Goal: Transaction & Acquisition: Purchase product/service

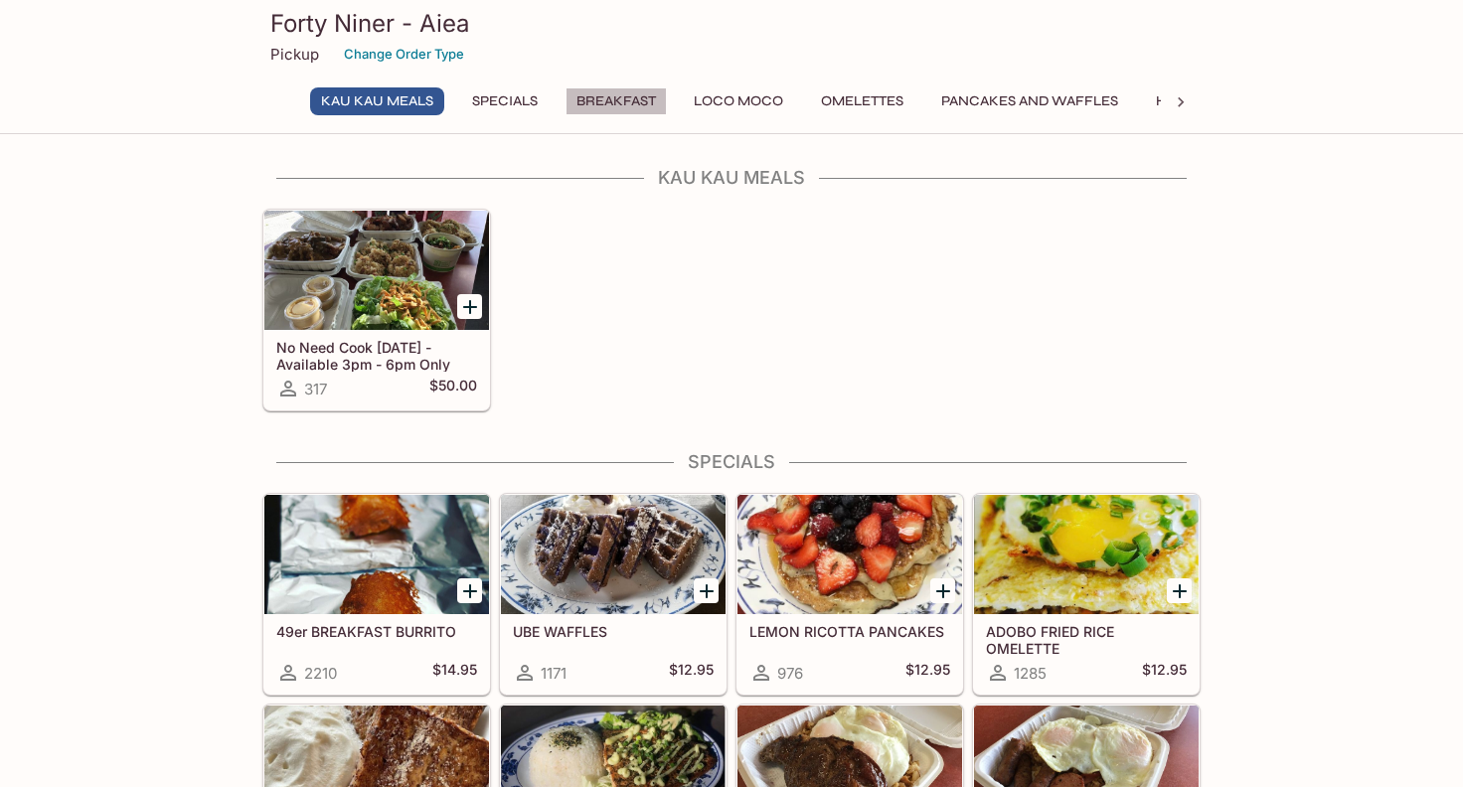
click at [593, 98] on button "Breakfast" at bounding box center [615, 101] width 101 height 28
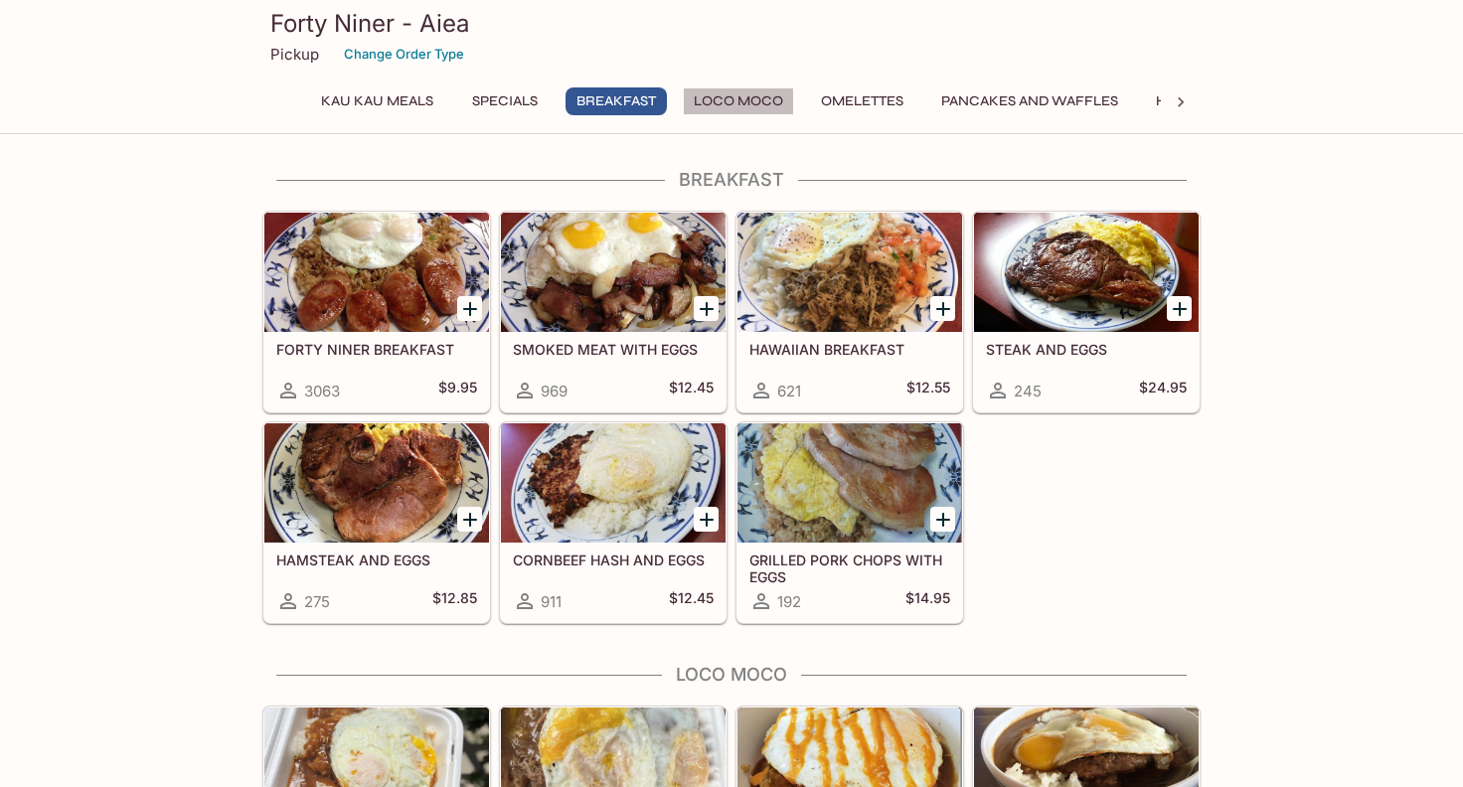
click at [743, 100] on button "Loco Moco" at bounding box center [738, 101] width 111 height 28
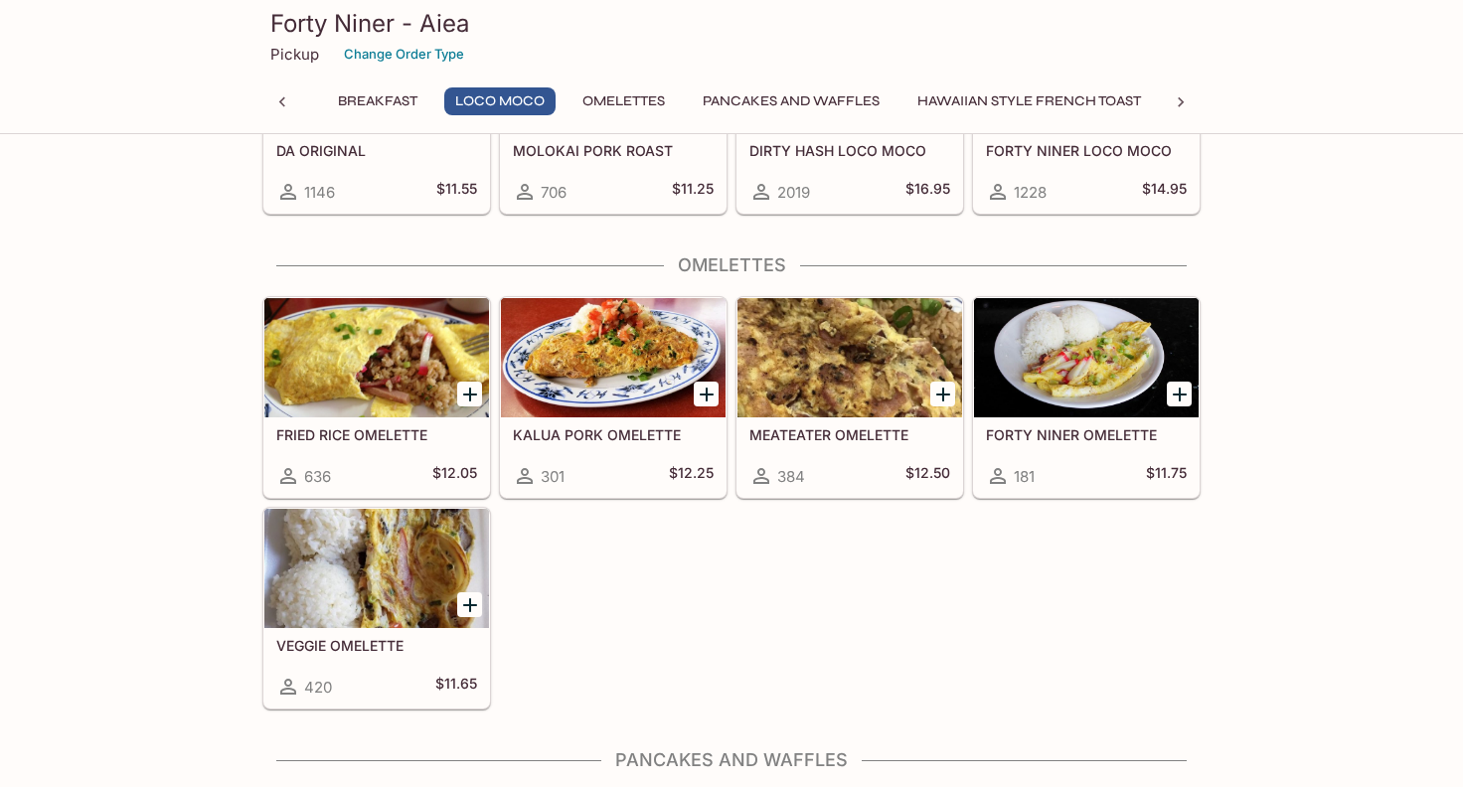
scroll to position [1483, 0]
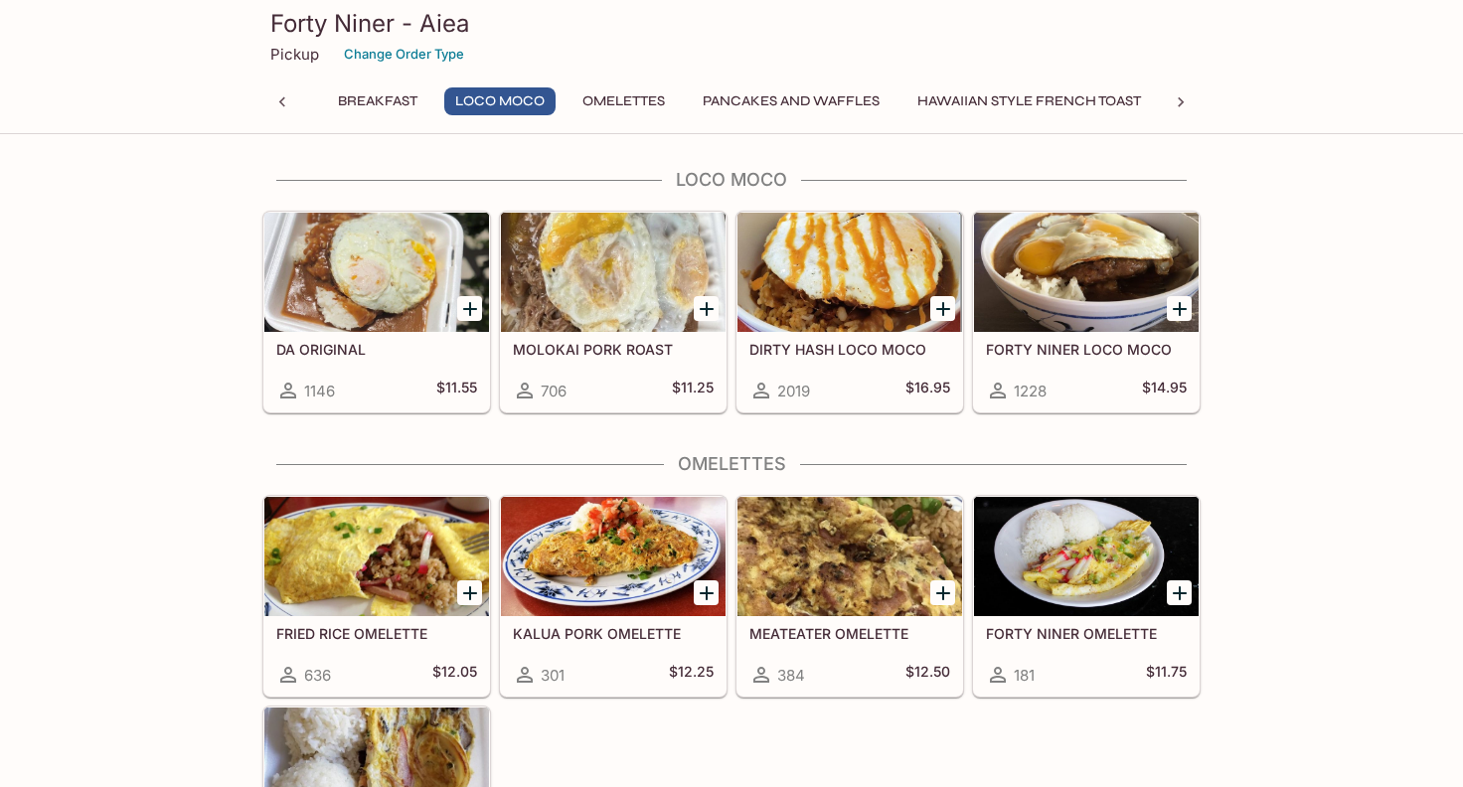
click at [851, 349] on h5 "DIRTY HASH LOCO MOCO" at bounding box center [849, 349] width 201 height 17
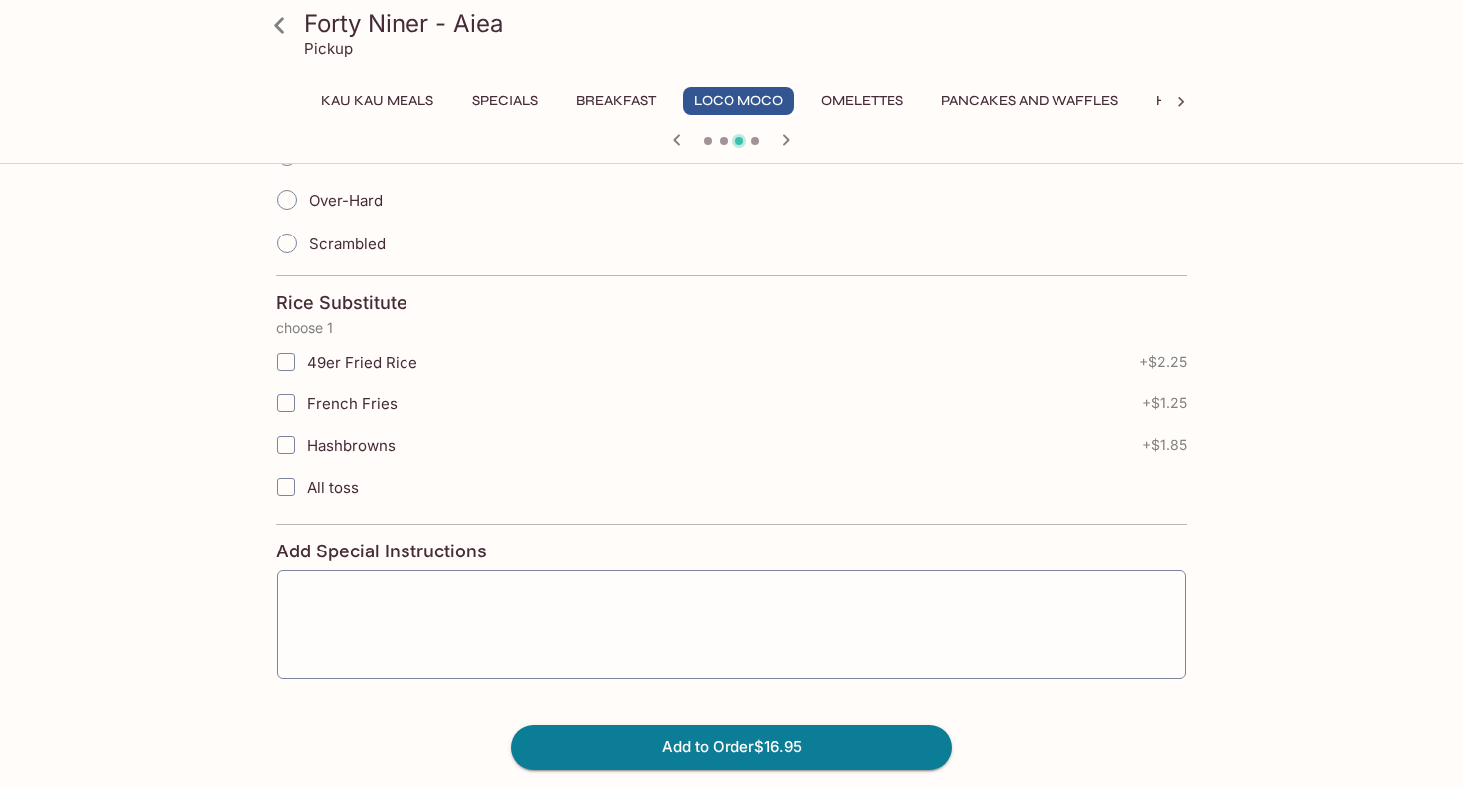
scroll to position [696, 0]
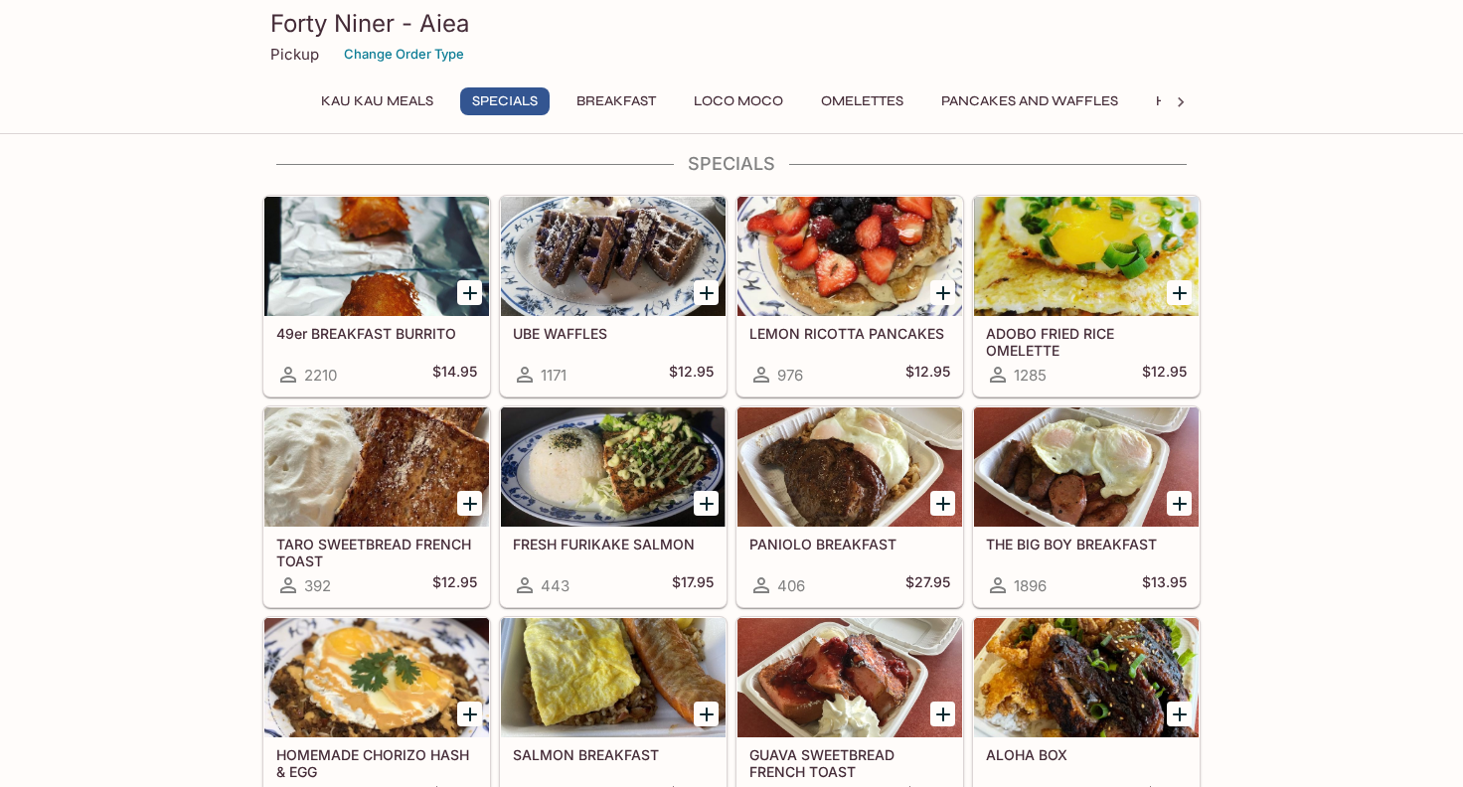
scroll to position [497, 0]
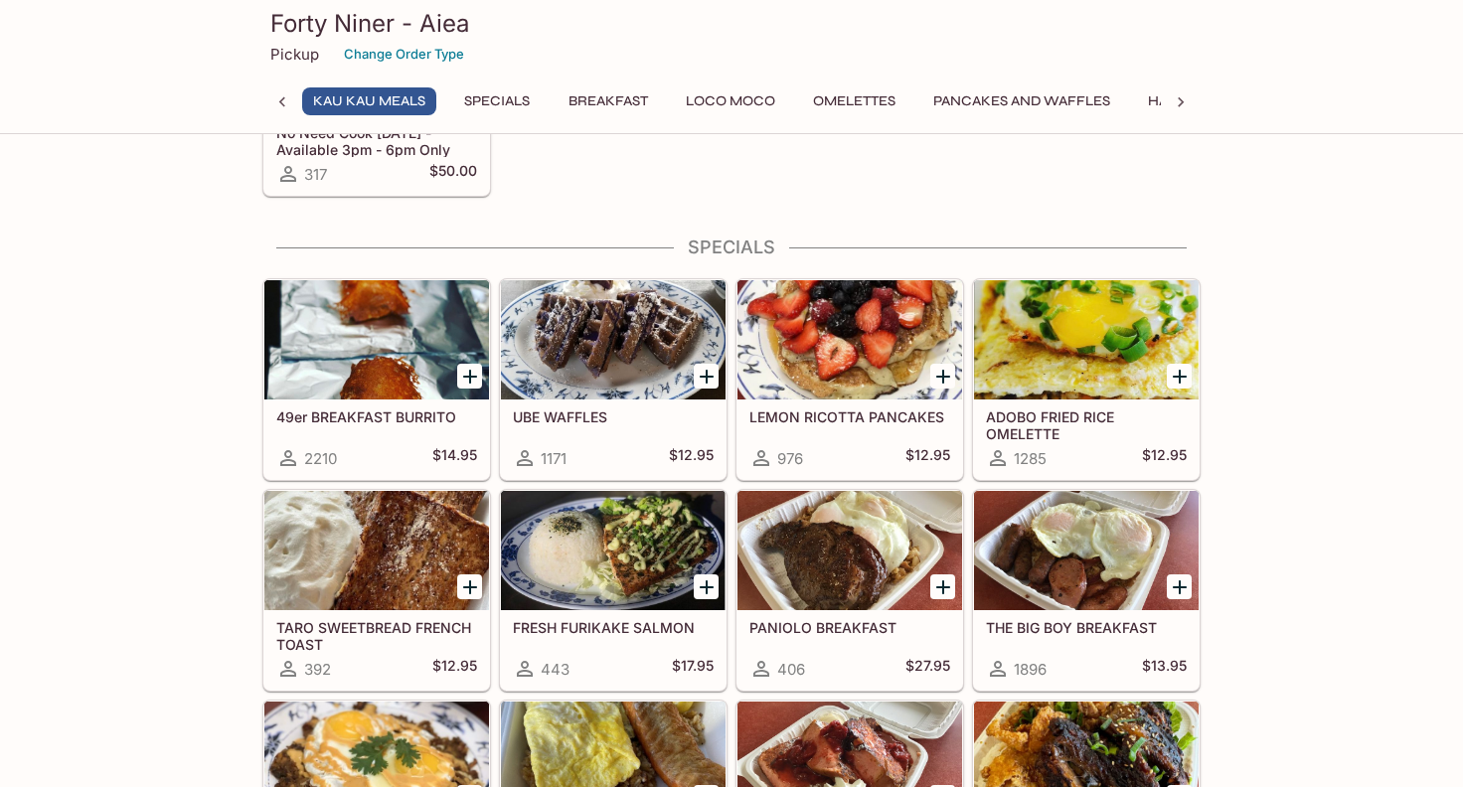
scroll to position [0, 0]
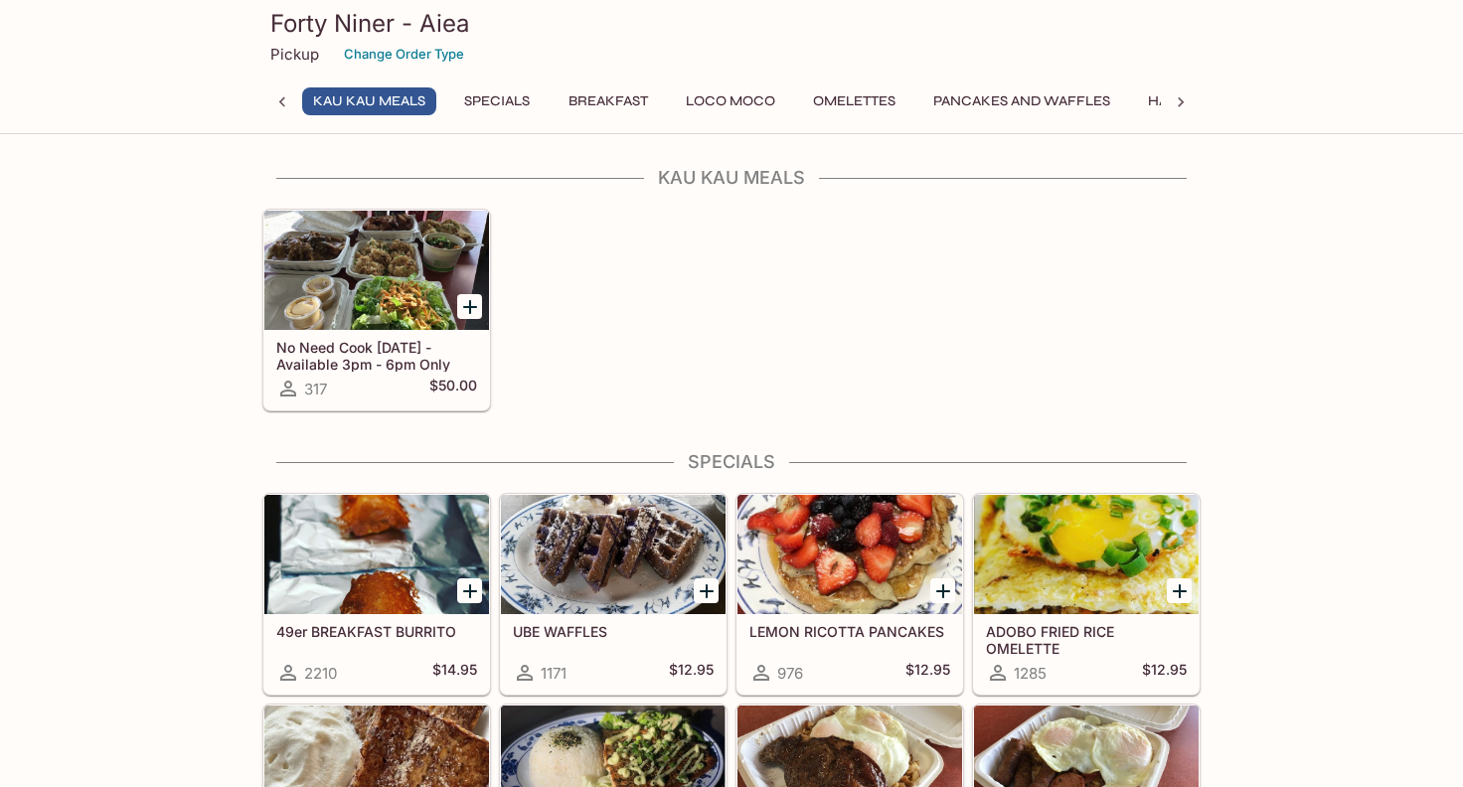
click at [1176, 106] on icon at bounding box center [1181, 102] width 20 height 20
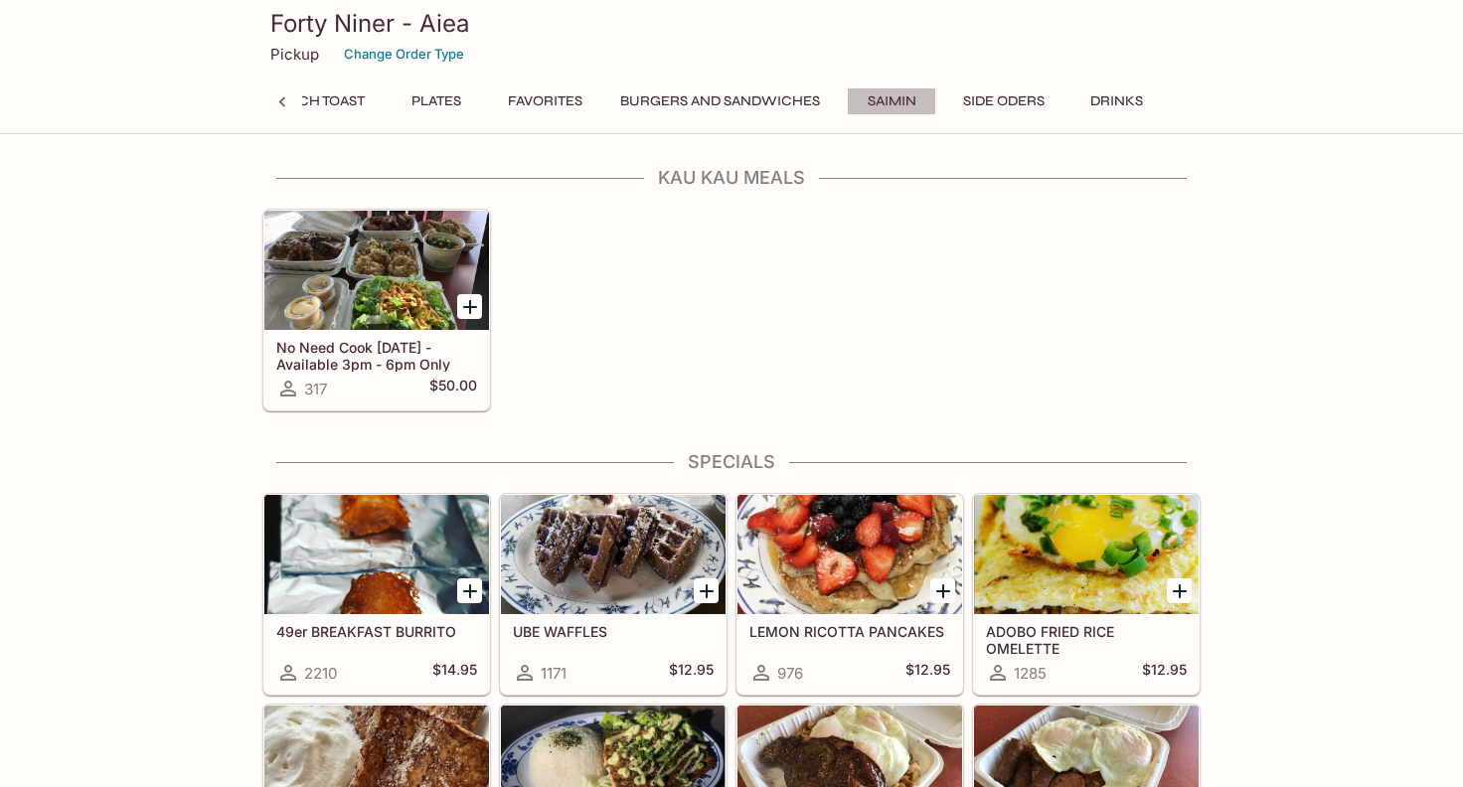
click at [892, 97] on button "Saimin" at bounding box center [891, 101] width 89 height 28
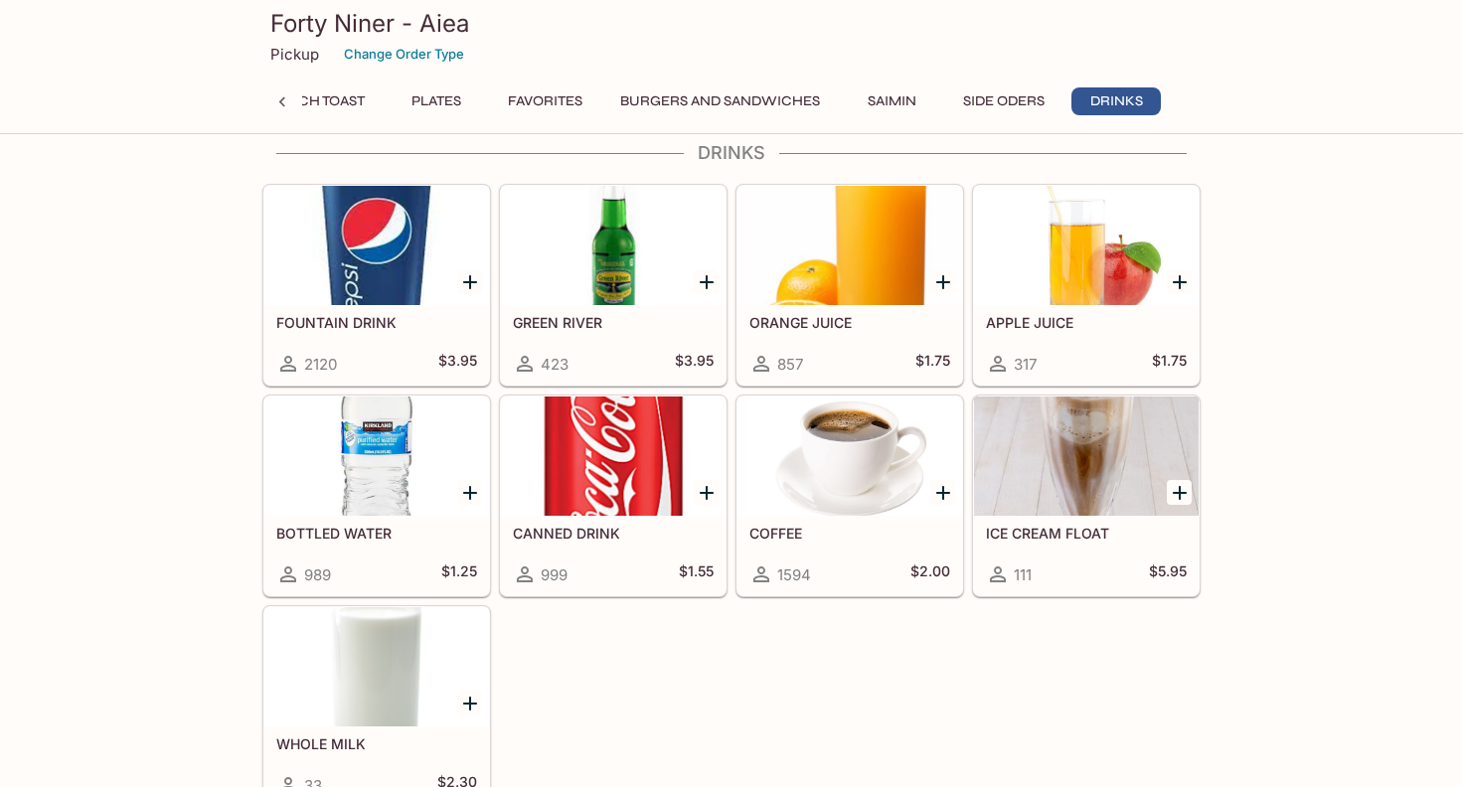
scroll to position [6196, 0]
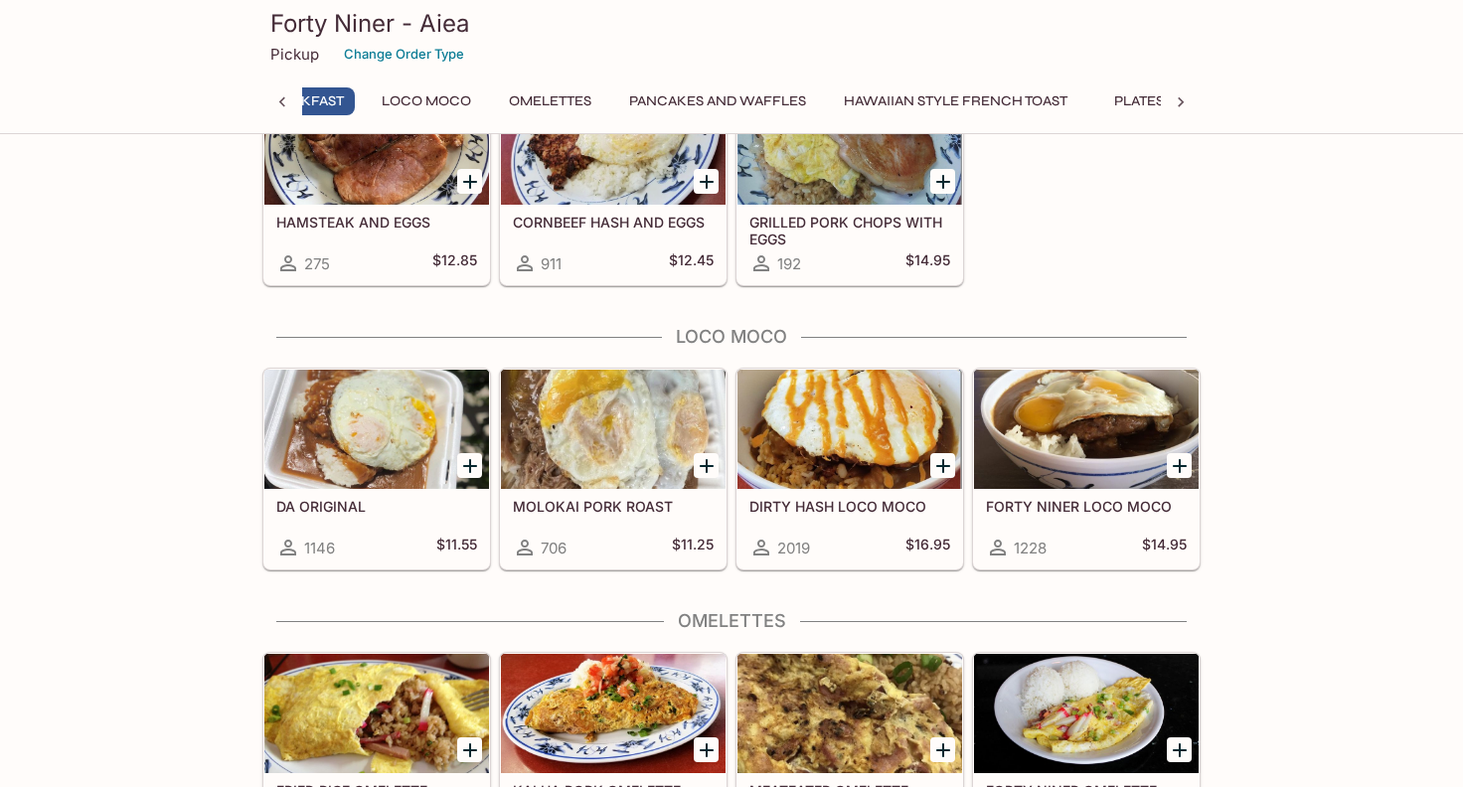
scroll to position [0, 264]
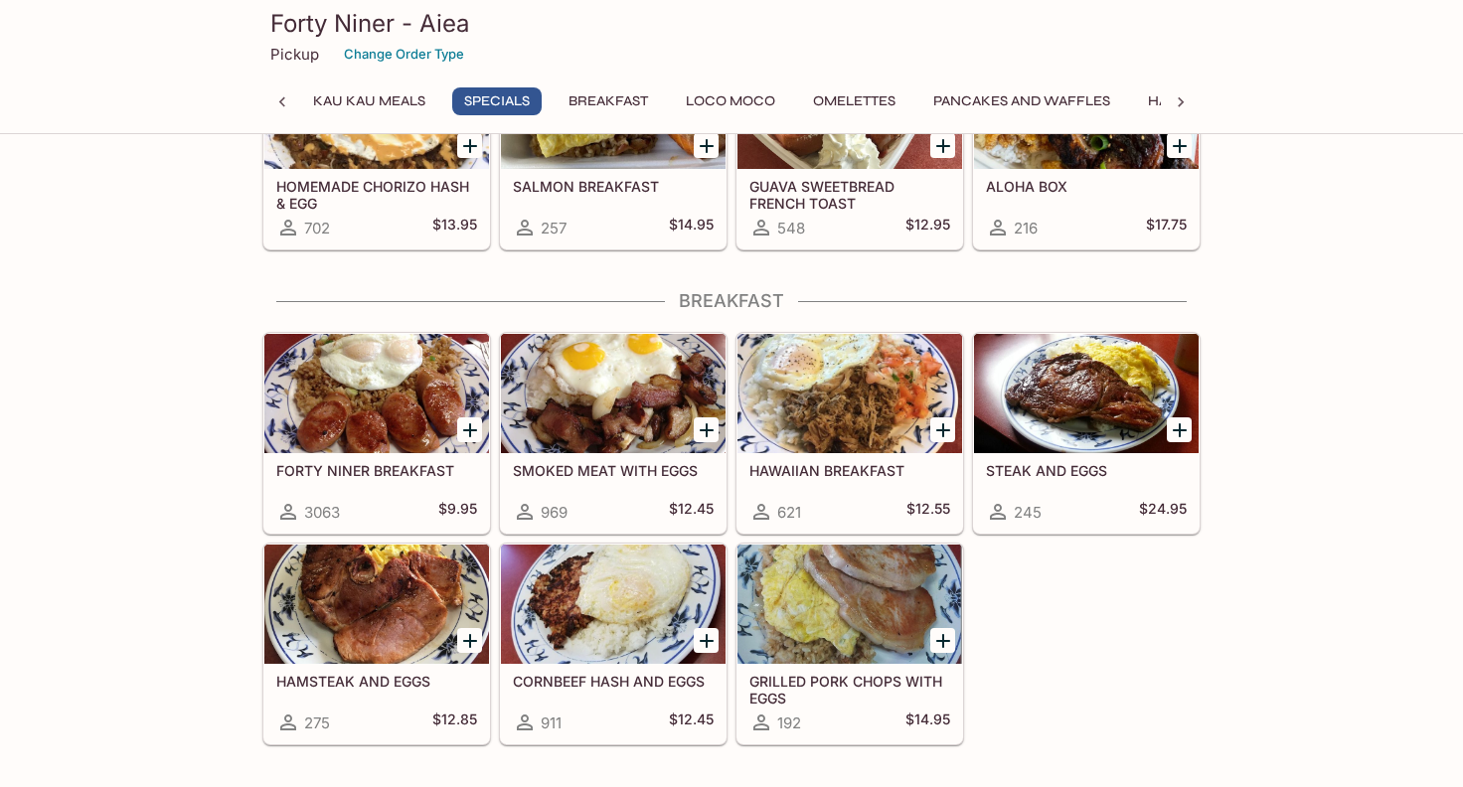
scroll to position [894, 0]
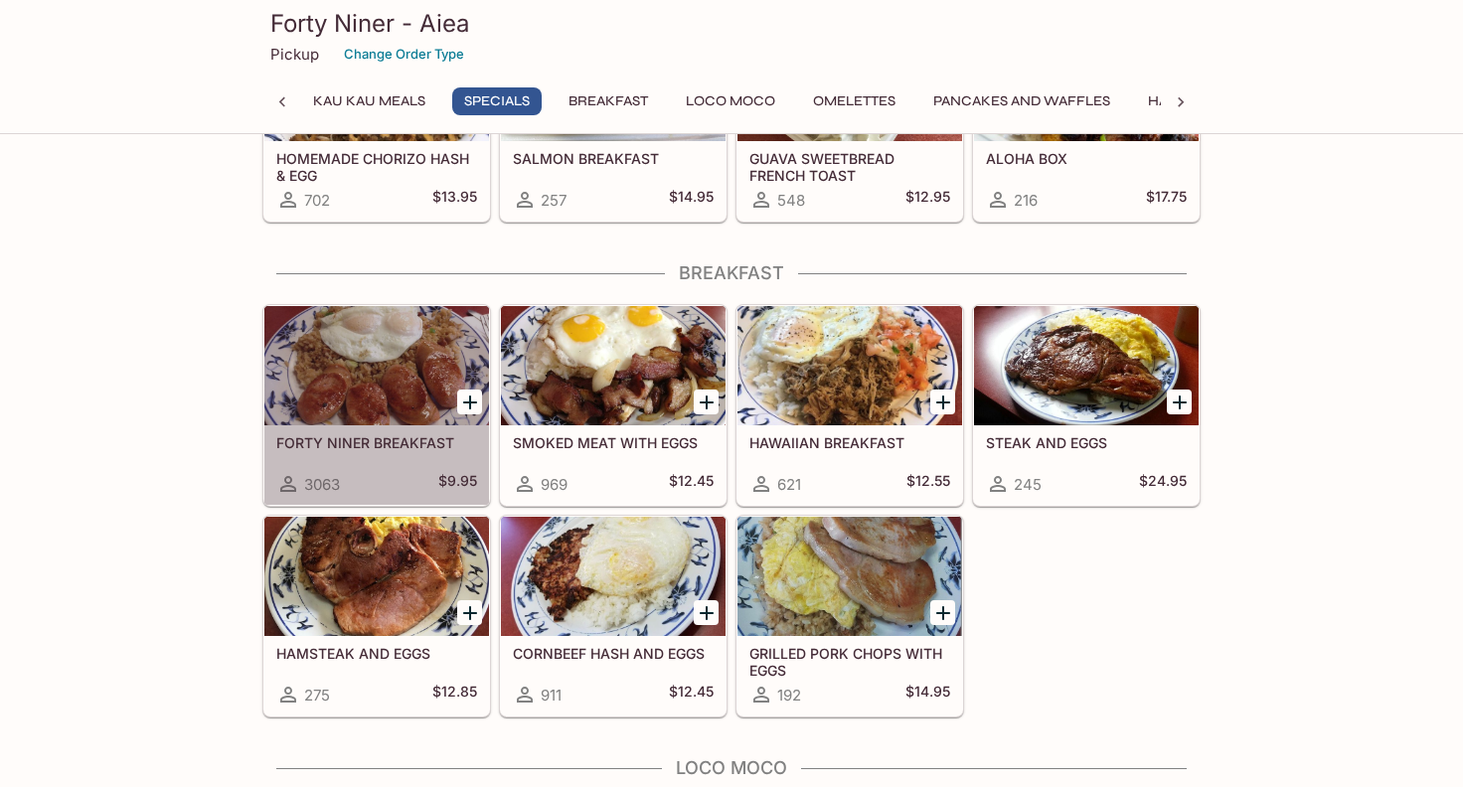
click at [341, 367] on div at bounding box center [376, 365] width 225 height 119
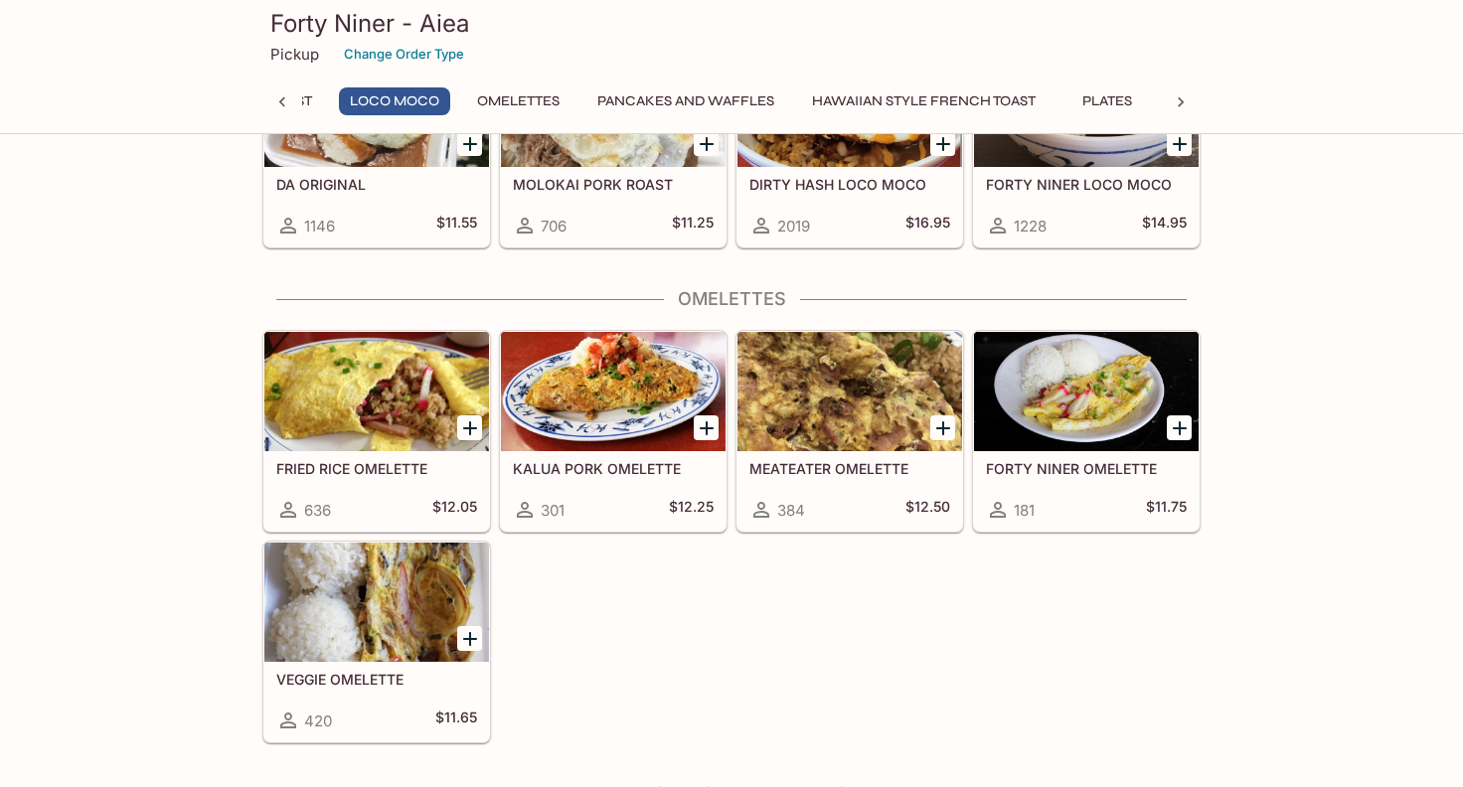
scroll to position [1548, 0]
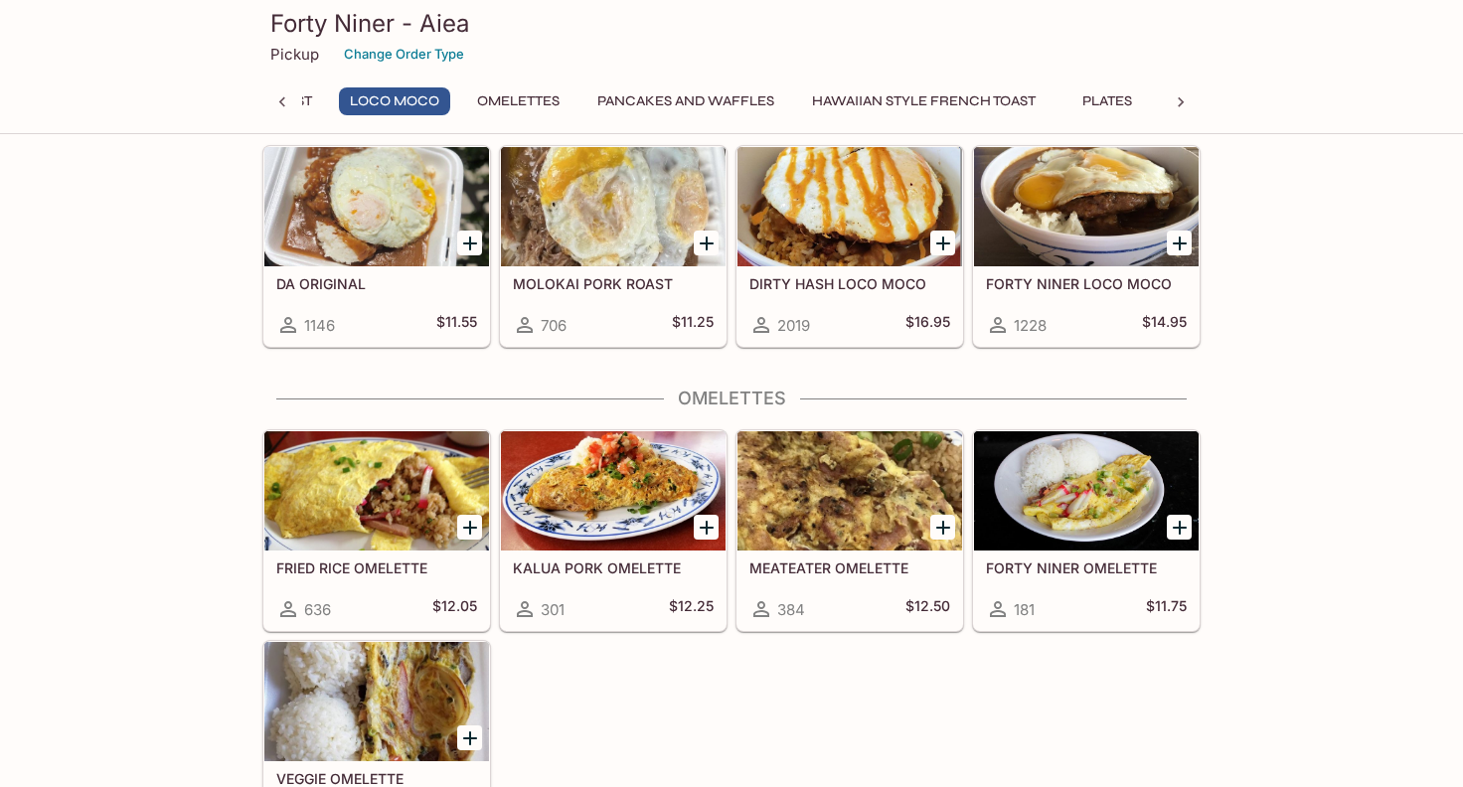
click at [1181, 105] on icon at bounding box center [1181, 102] width 6 height 10
click at [1181, 105] on div "Kau Kau Meals Specials Breakfast Loco Moco Omelettes Pancakes and Waffles Hawai…" at bounding box center [731, 107] width 938 height 40
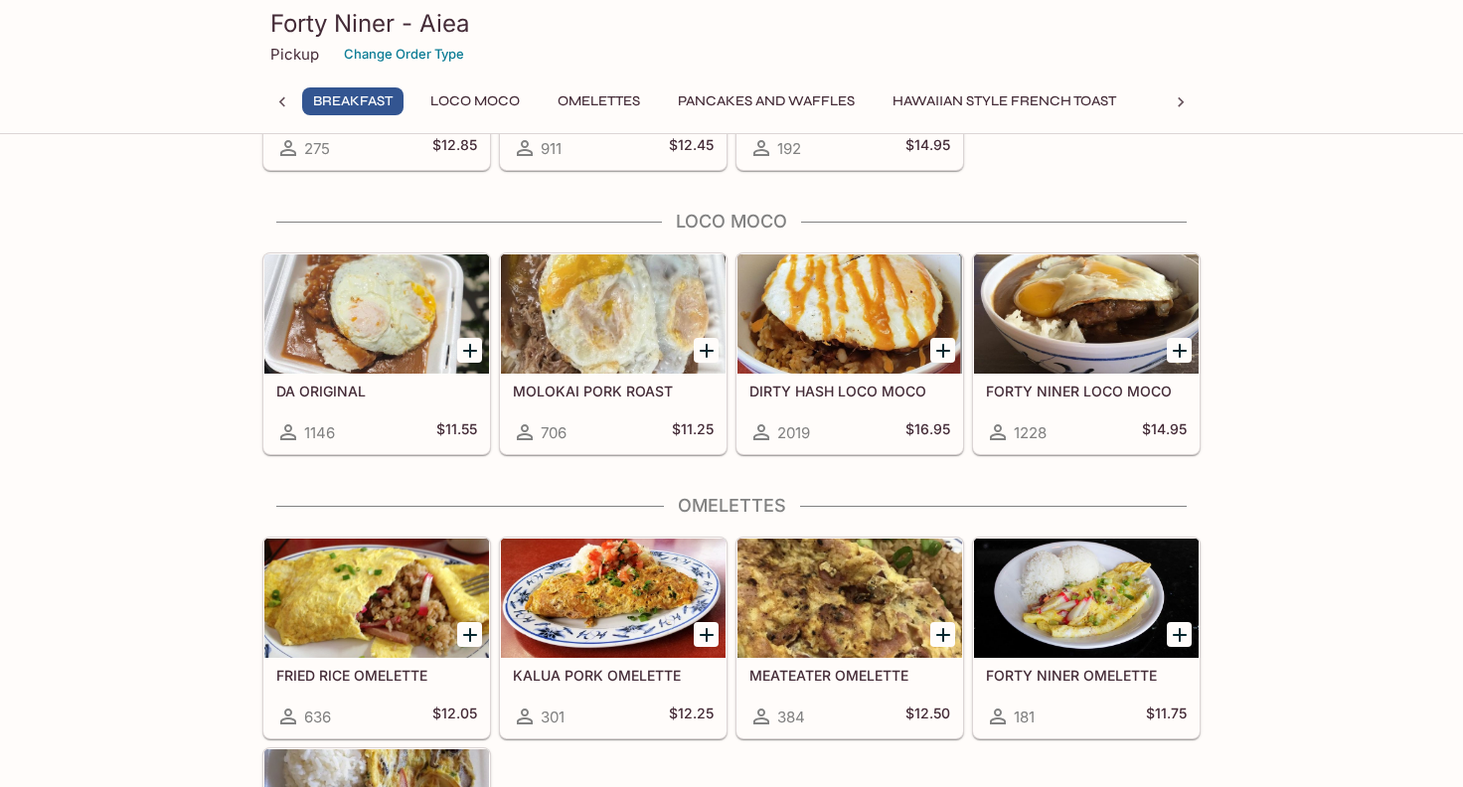
scroll to position [1449, 0]
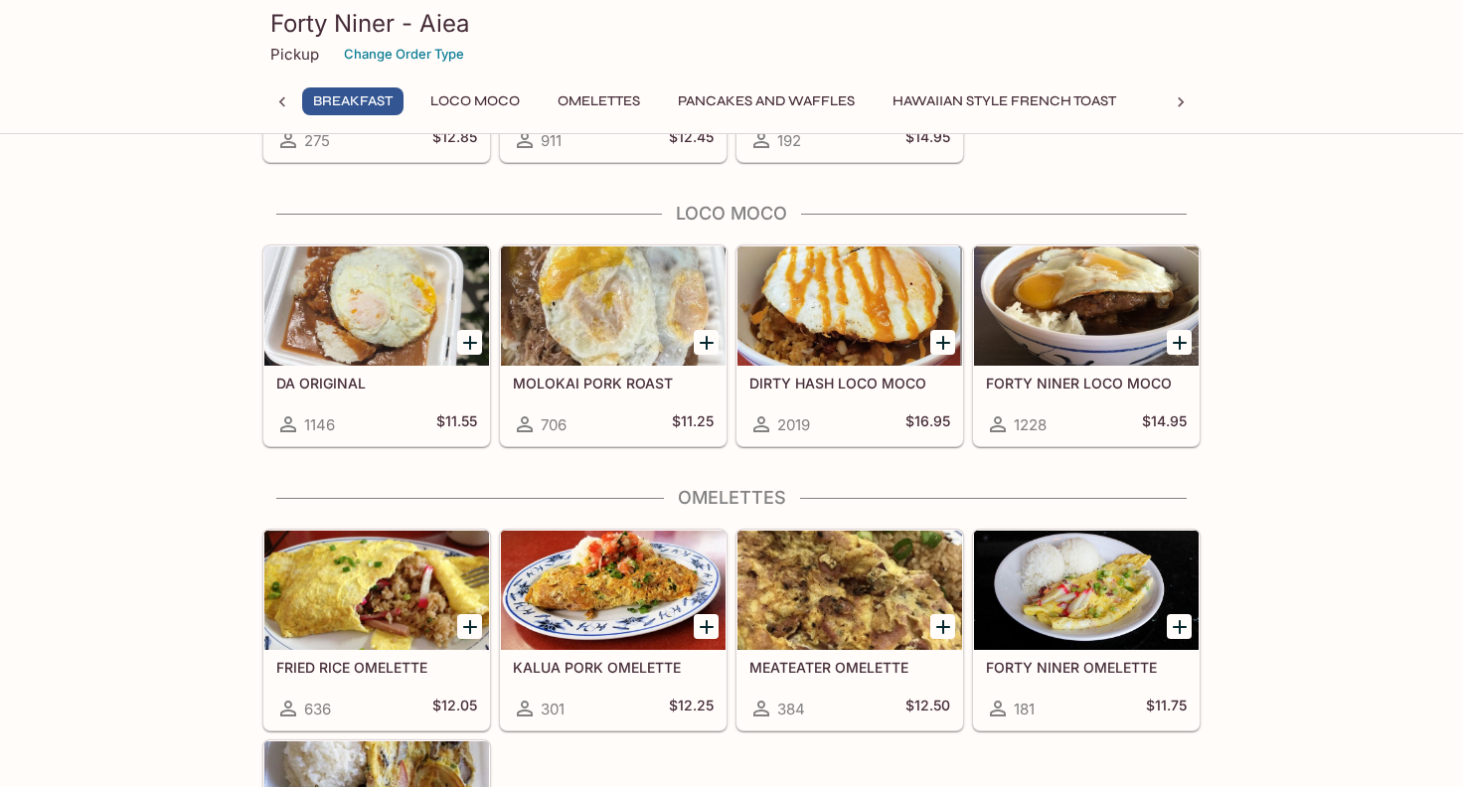
click at [1170, 98] on div at bounding box center [1181, 102] width 40 height 30
click at [841, 300] on div at bounding box center [849, 305] width 225 height 119
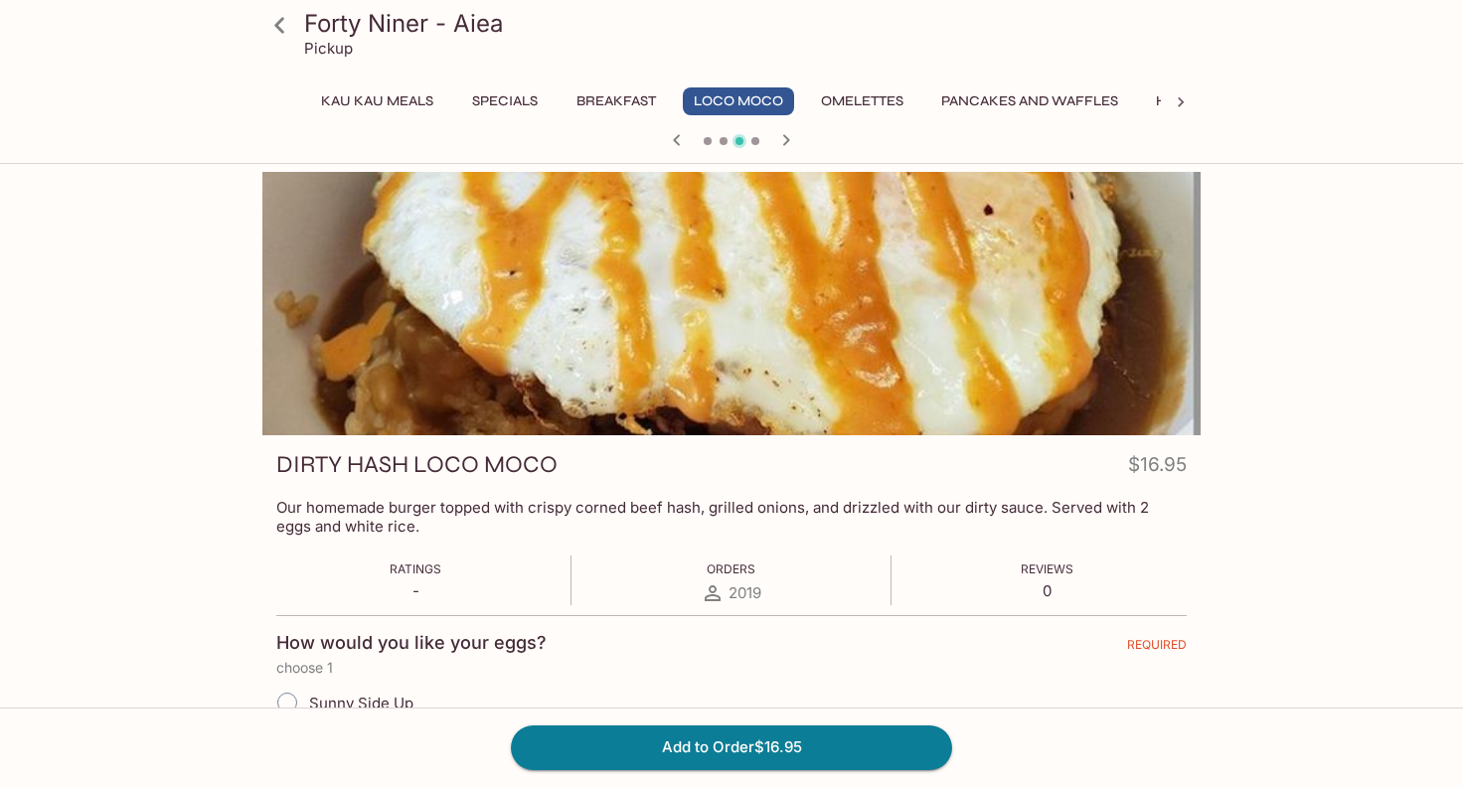
scroll to position [654, 0]
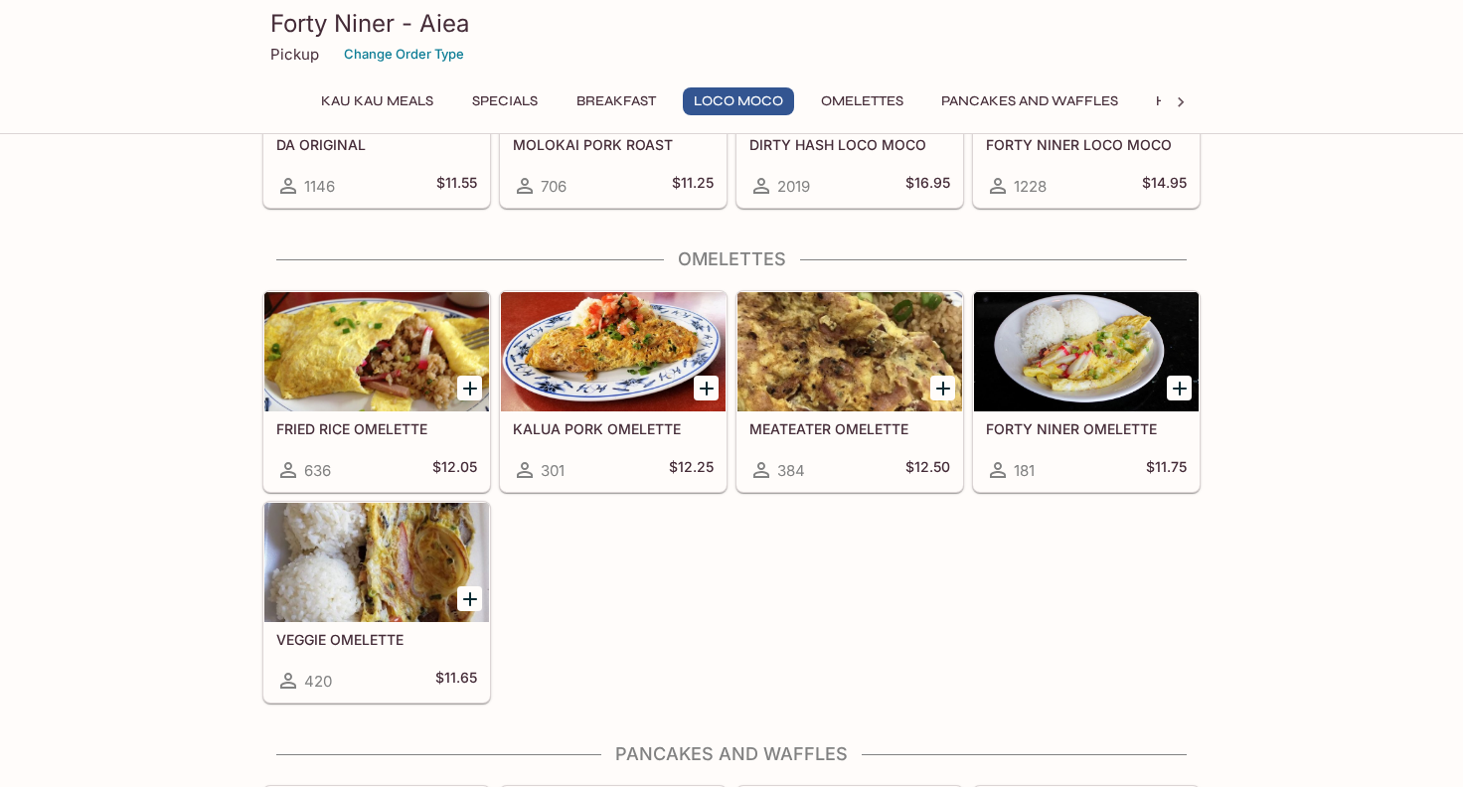
scroll to position [1690, 0]
